Goal: Check status: Check status

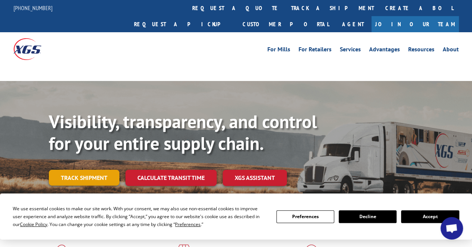
click at [80, 170] on link "Track shipment" at bounding box center [84, 178] width 71 height 16
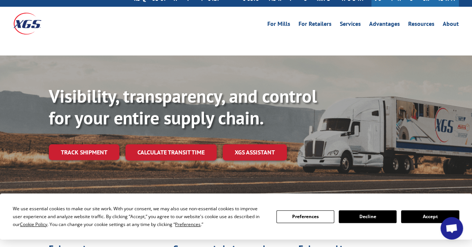
scroll to position [38, 0]
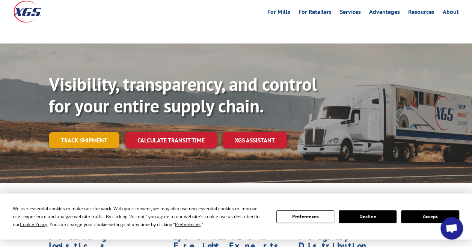
click at [80, 133] on link "Track shipment" at bounding box center [84, 141] width 71 height 16
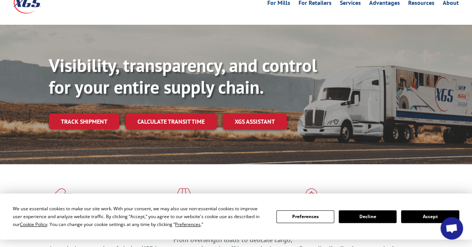
scroll to position [0, 0]
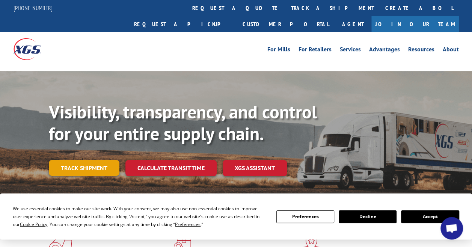
click at [69, 160] on link "Track shipment" at bounding box center [84, 168] width 71 height 16
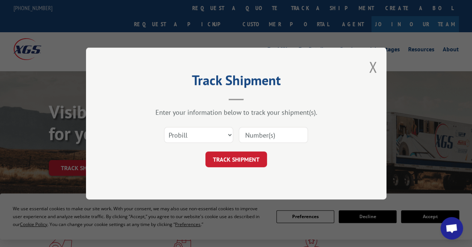
click at [258, 134] on input at bounding box center [273, 135] width 69 height 16
paste input "13663996"
type input "13663996"
click at [244, 158] on button "TRACK SHIPMENT" at bounding box center [236, 160] width 62 height 16
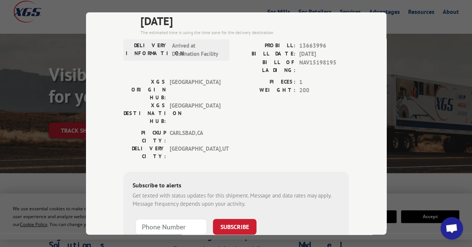
scroll to position [75, 0]
